Goal: Transaction & Acquisition: Purchase product/service

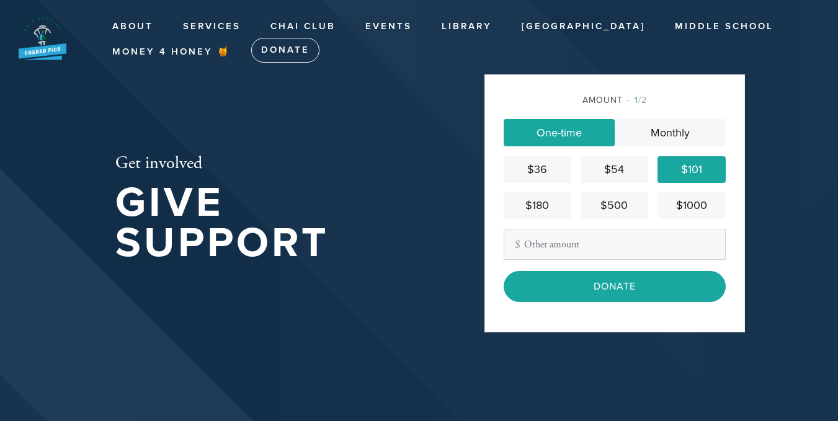
click at [686, 171] on div "$101" at bounding box center [691, 169] width 58 height 17
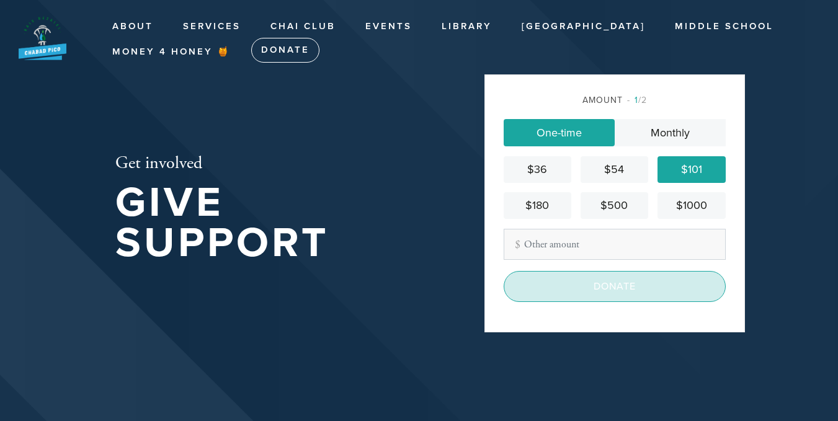
click at [611, 287] on input "Donate" at bounding box center [615, 286] width 222 height 31
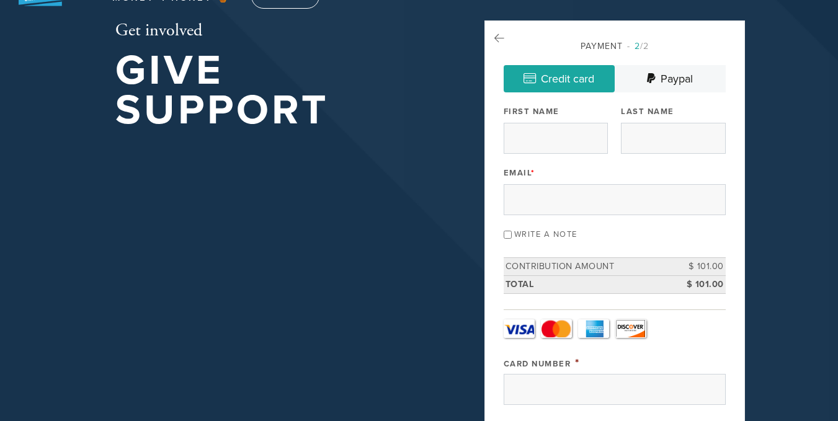
scroll to position [62, 0]
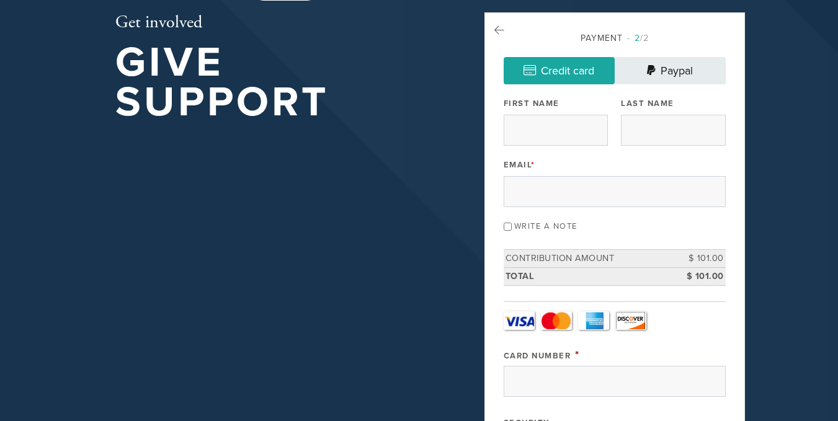
click at [675, 66] on link "Paypal" at bounding box center [670, 70] width 111 height 27
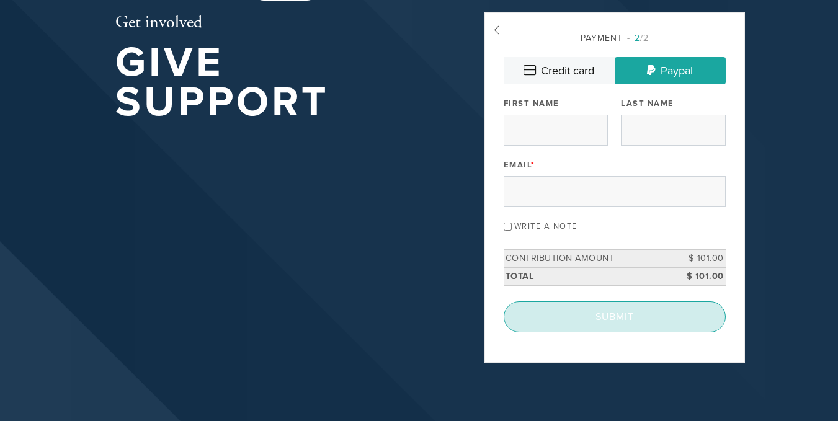
click at [596, 315] on input "Submit" at bounding box center [615, 316] width 222 height 31
type input "j"
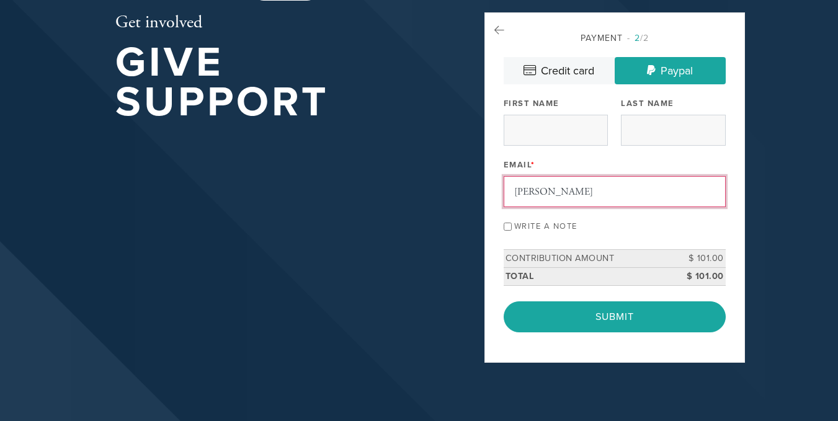
type input "[EMAIL_ADDRESS][DOMAIN_NAME]"
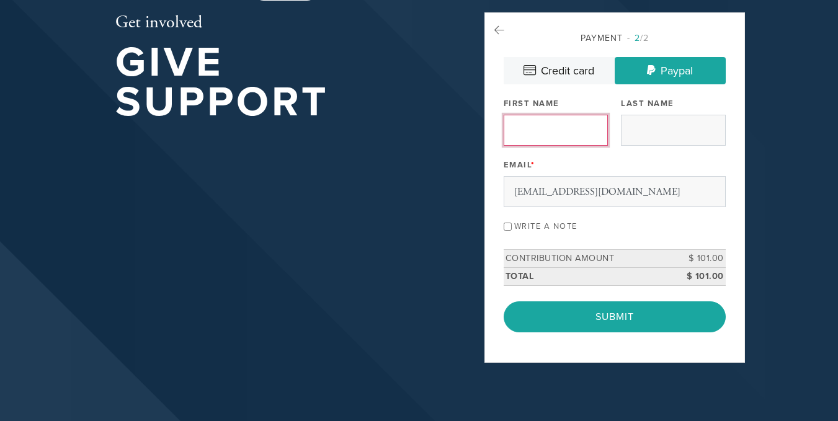
type input "[PERSON_NAME]"
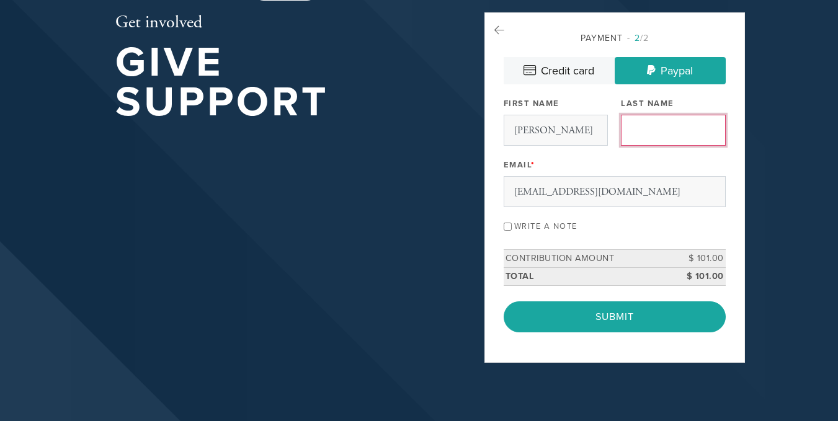
type input "Kenner"
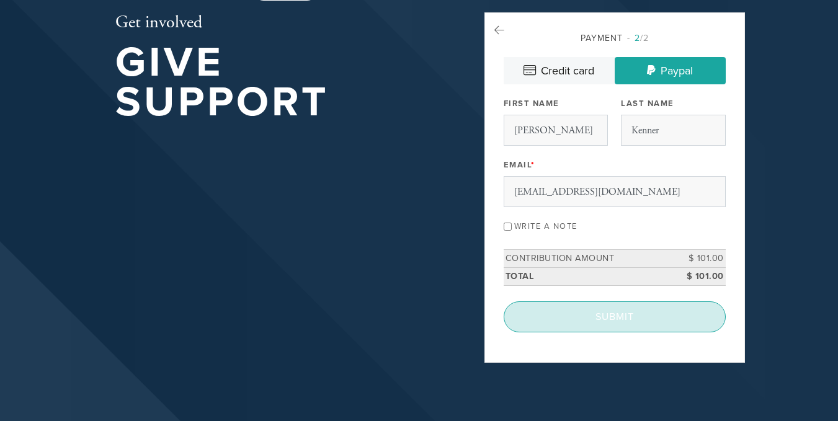
click at [609, 310] on input "Submit" at bounding box center [615, 316] width 222 height 31
